Goal: Transaction & Acquisition: Obtain resource

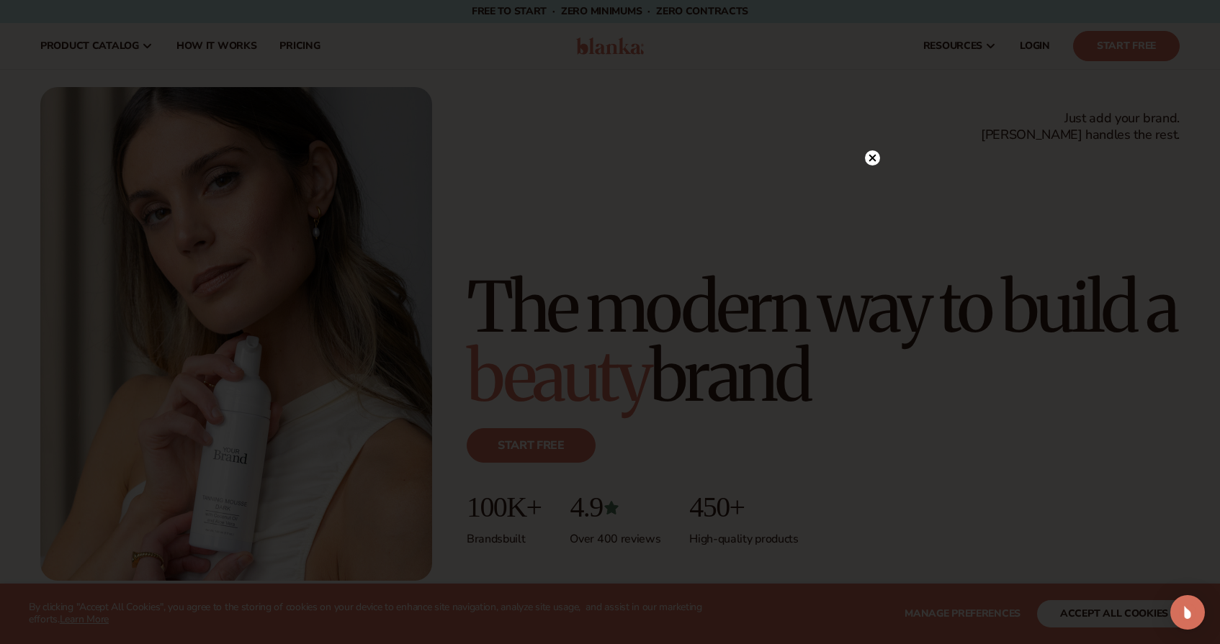
click at [876, 158] on circle at bounding box center [872, 157] width 15 height 15
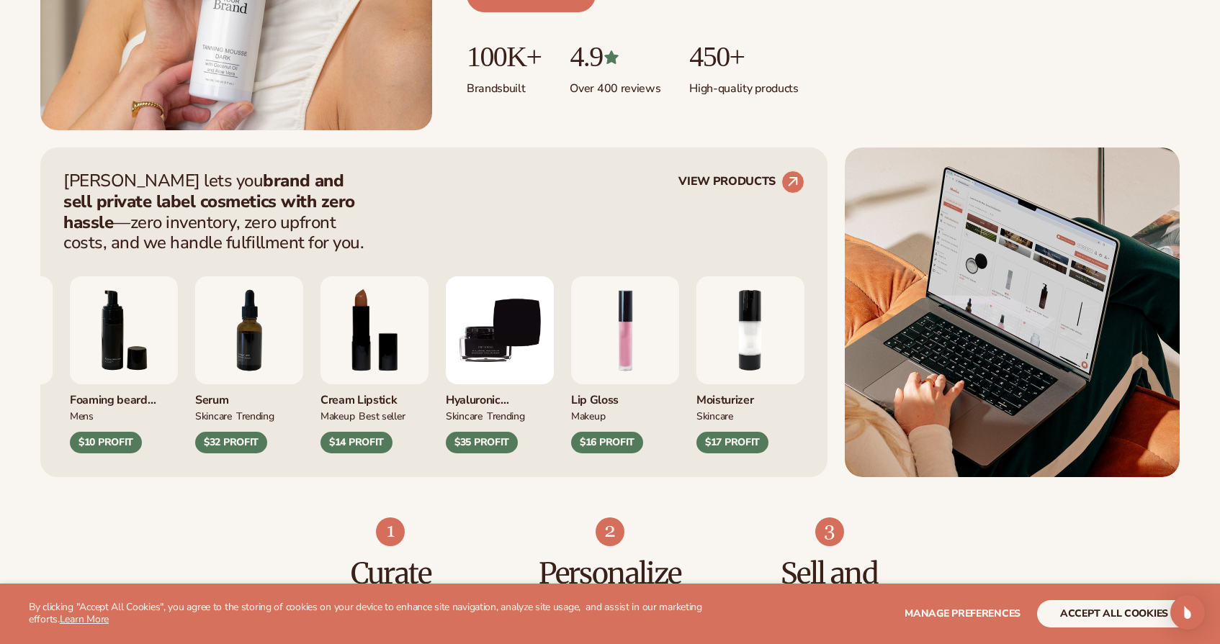
scroll to position [457, 0]
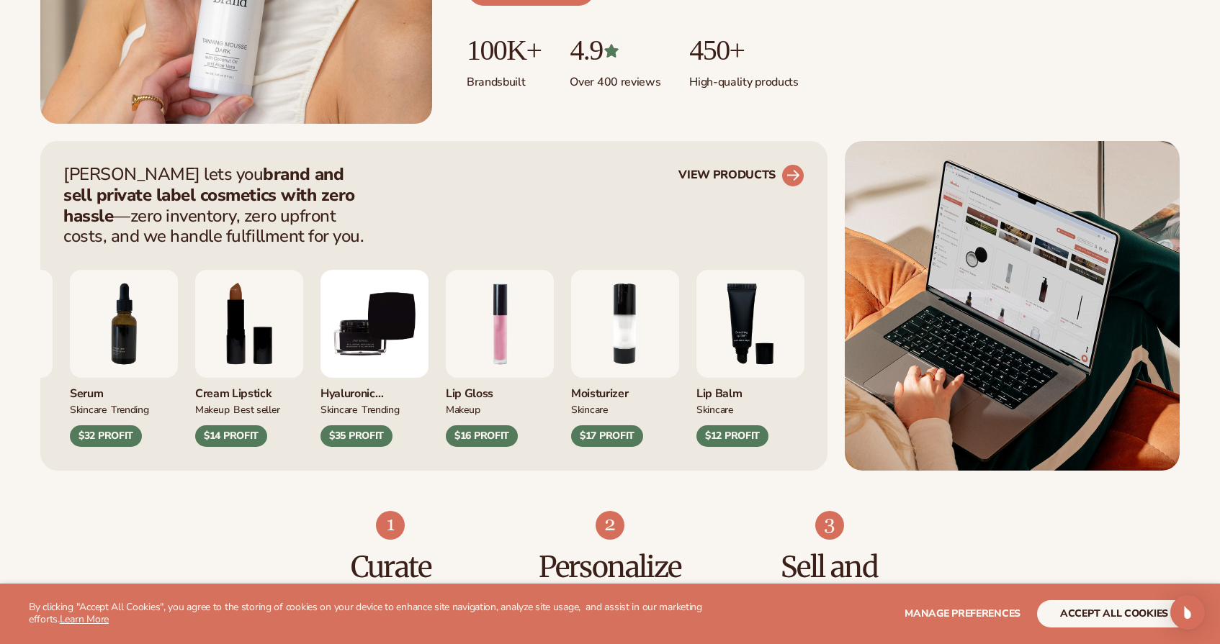
click at [773, 181] on link "VIEW PRODUCTS" at bounding box center [741, 175] width 126 height 23
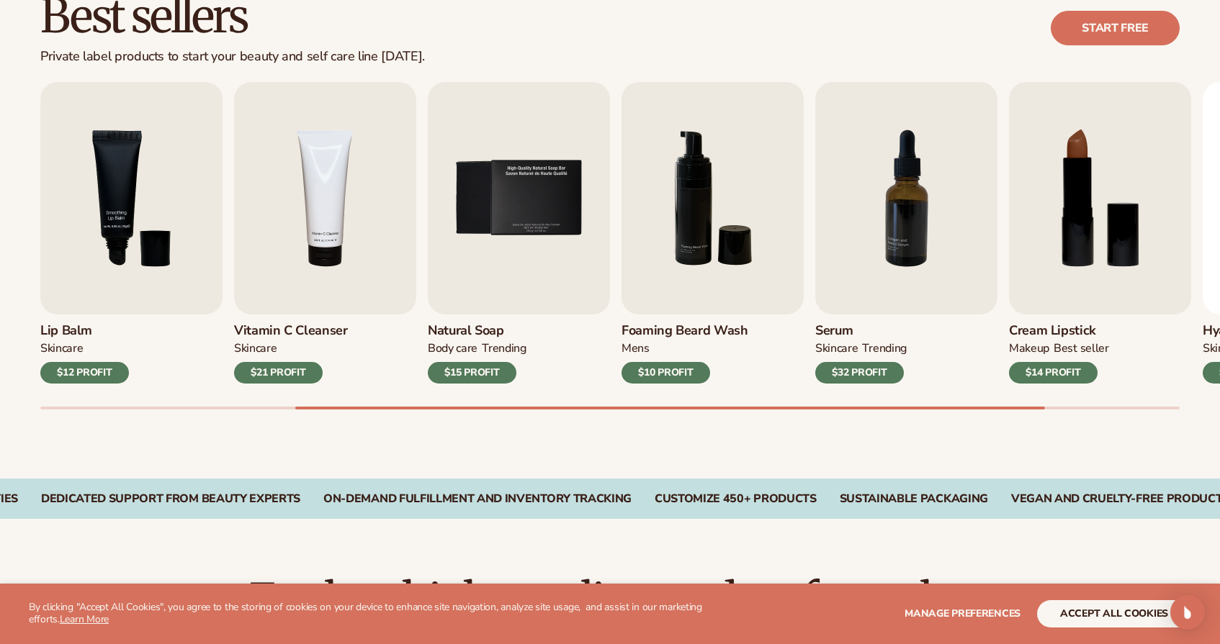
scroll to position [436, 0]
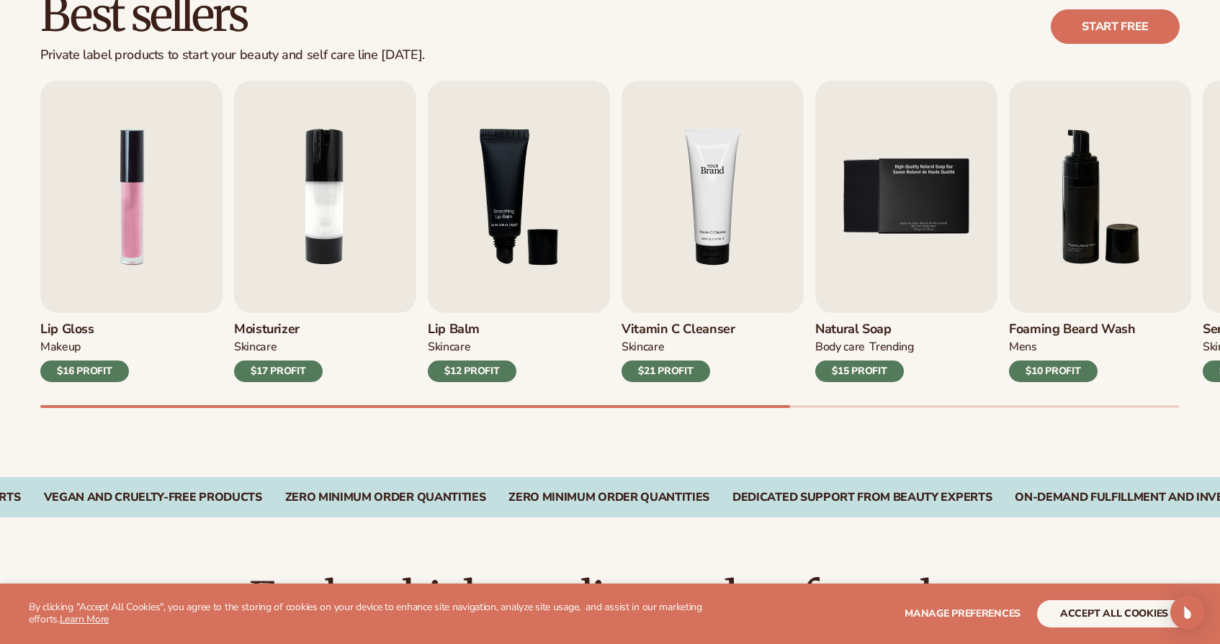
click at [738, 262] on img "4 / 9" at bounding box center [712, 197] width 182 height 233
click at [665, 322] on h3 "Vitamin C Cleanser" at bounding box center [678, 330] width 114 height 16
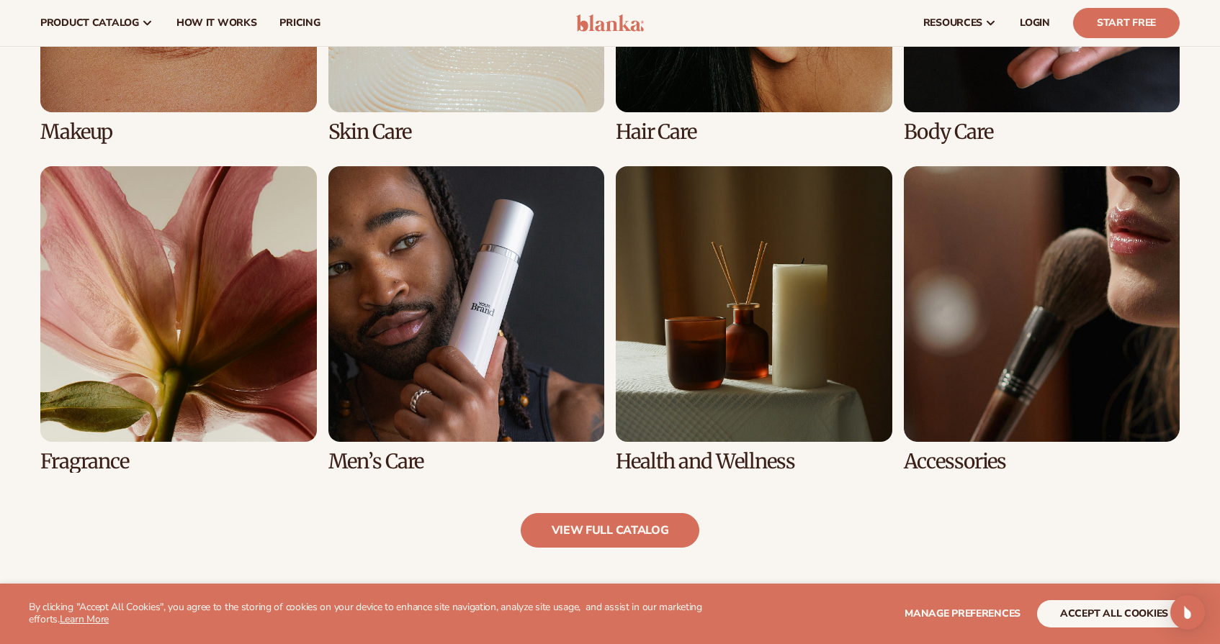
scroll to position [1243, 0]
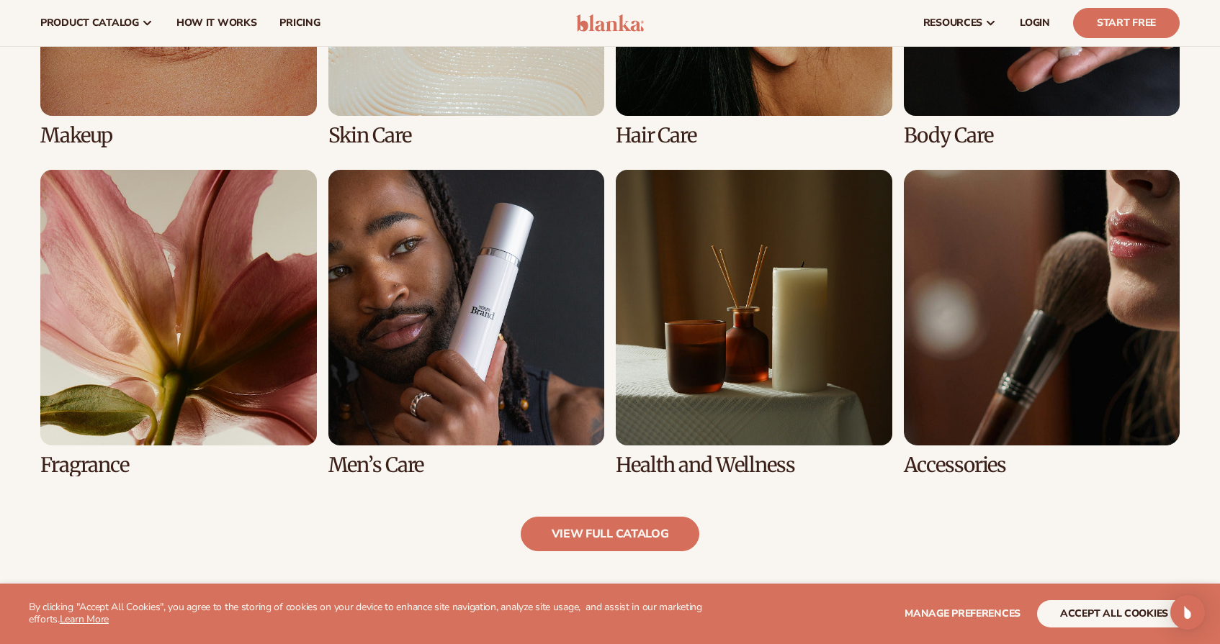
click at [479, 333] on link "6 / 8" at bounding box center [466, 323] width 276 height 307
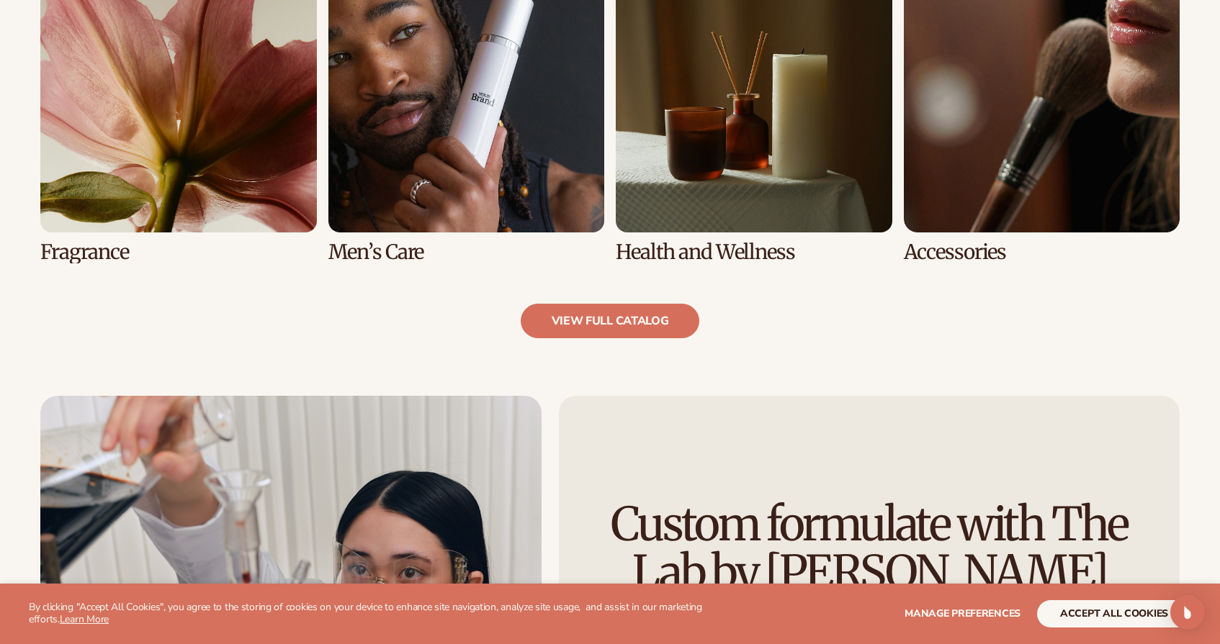
scroll to position [1487, 0]
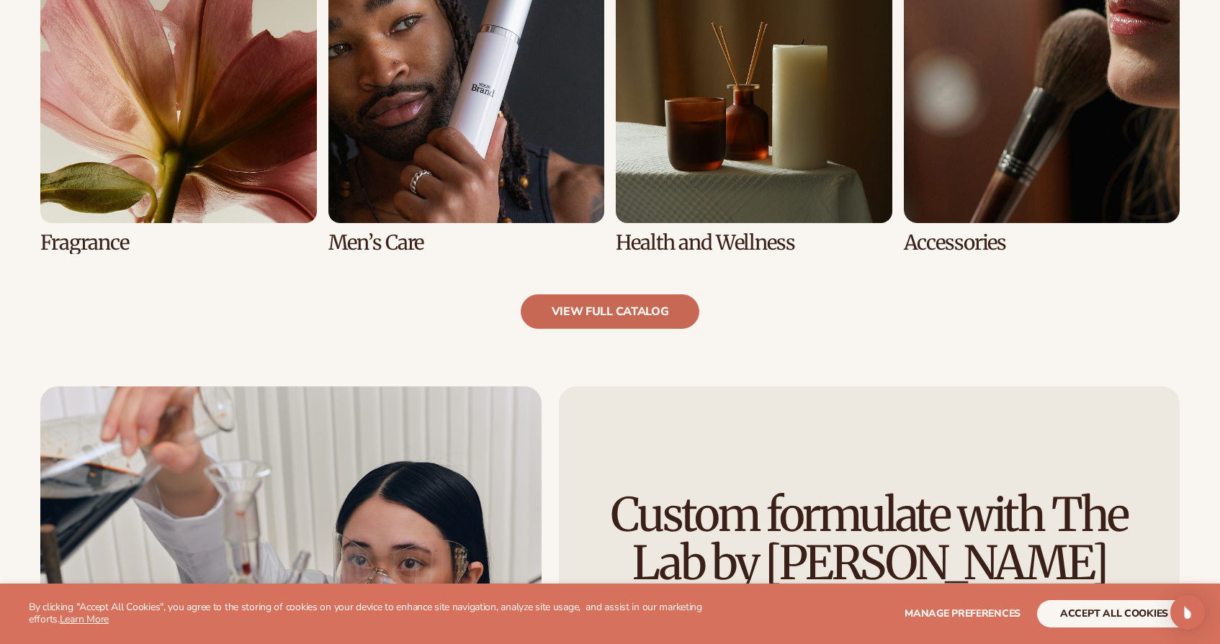
click at [601, 306] on link "view full catalog" at bounding box center [610, 311] width 179 height 35
